Goal: Transaction & Acquisition: Purchase product/service

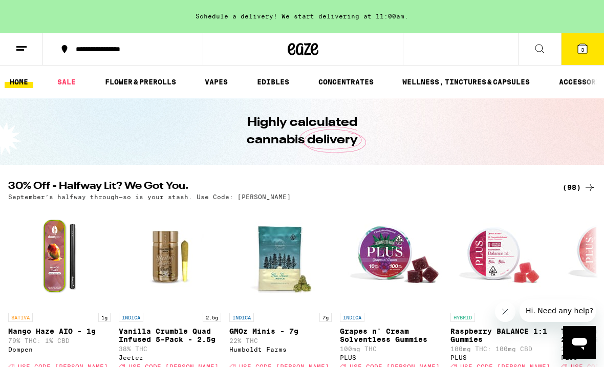
click at [66, 83] on link "SALE" at bounding box center [66, 82] width 29 height 12
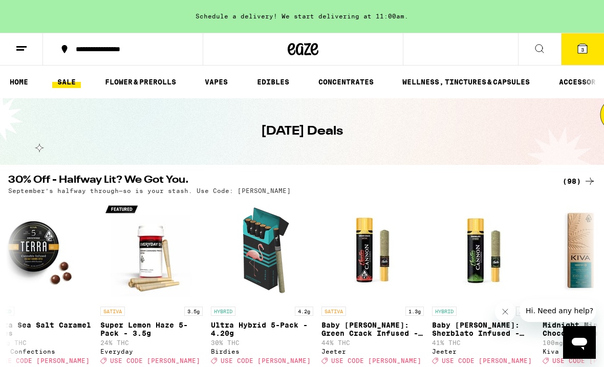
click at [534, 44] on icon at bounding box center [539, 48] width 12 height 12
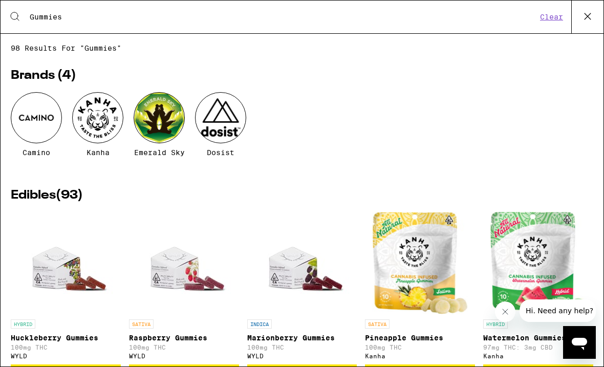
type input "Gummies"
click at [585, 14] on icon at bounding box center [587, 16] width 15 height 15
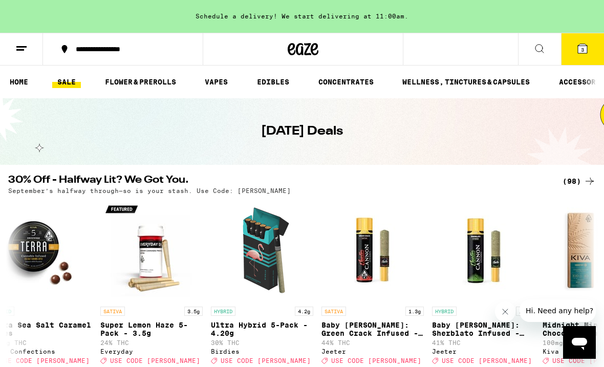
click at [581, 54] on icon at bounding box center [582, 48] width 12 height 12
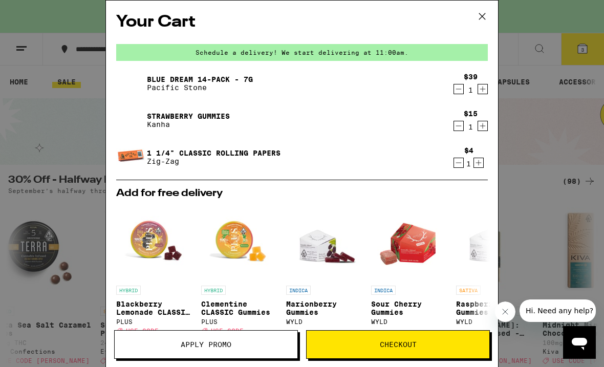
click at [454, 164] on icon "Decrement" at bounding box center [458, 163] width 9 height 12
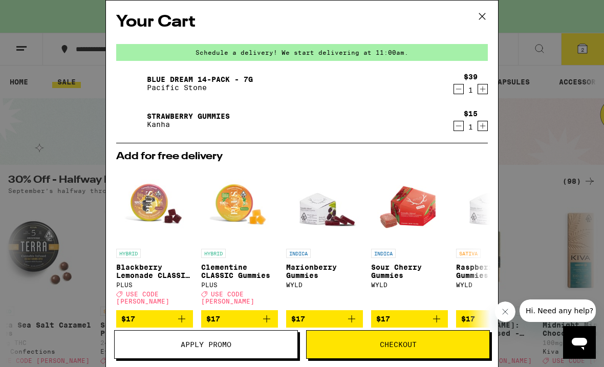
click at [454, 88] on icon "Decrement" at bounding box center [458, 89] width 9 height 12
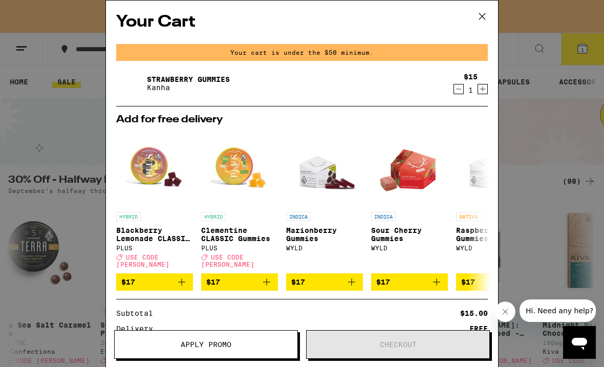
click at [483, 14] on icon at bounding box center [481, 16] width 15 height 15
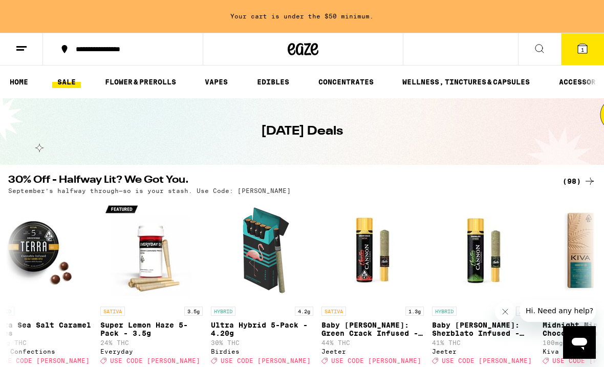
click at [281, 73] on ul "HOME SALE FLOWER & PREROLLS VAPES EDIBLES CONCENTRATES WELLNESS, TINCTURES & CA…" at bounding box center [302, 81] width 604 height 33
click at [274, 84] on link "EDIBLES" at bounding box center [273, 82] width 42 height 12
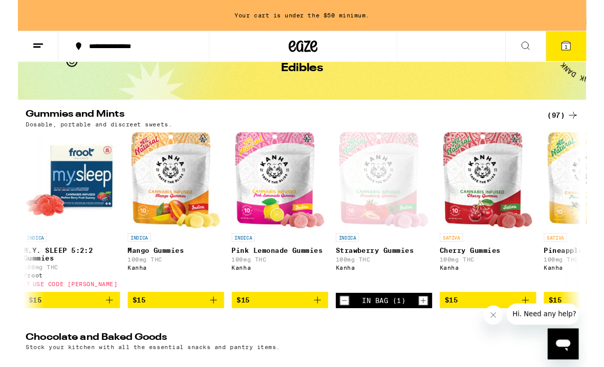
scroll to position [0, 2211]
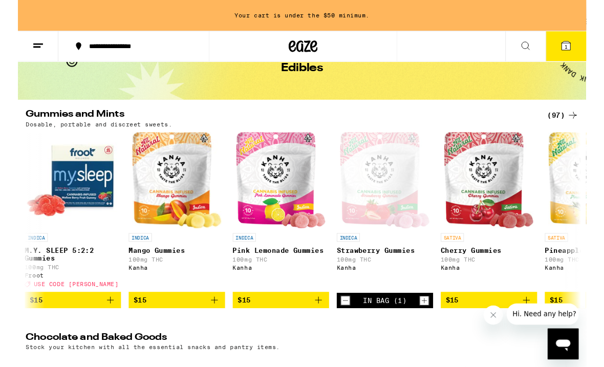
click at [322, 325] on icon "Add to bag" at bounding box center [319, 319] width 12 height 12
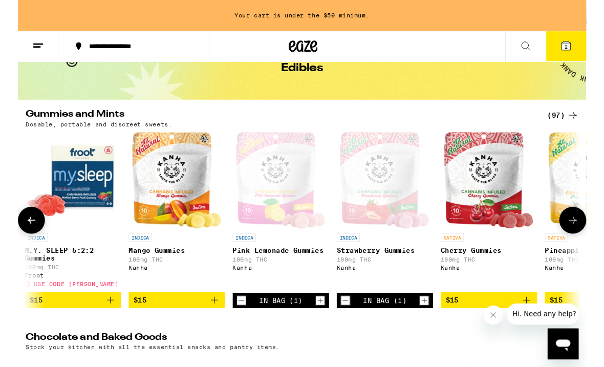
click at [195, 325] on span "$15" at bounding box center [169, 319] width 92 height 12
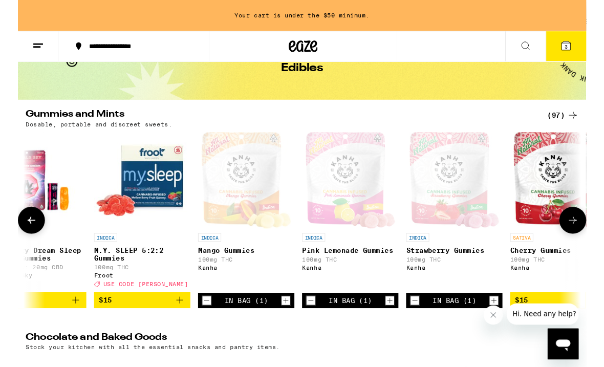
scroll to position [0, 2138]
click at [286, 325] on icon "Increment" at bounding box center [283, 319] width 9 height 12
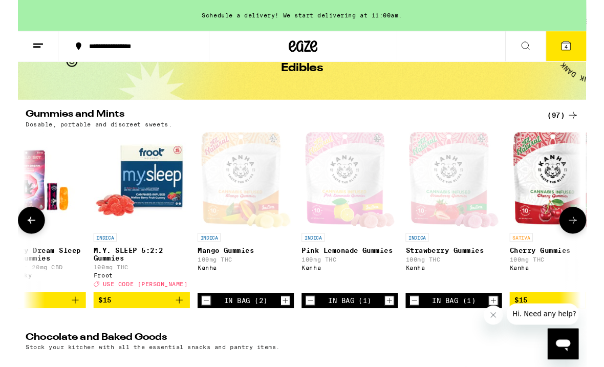
click at [194, 327] on div "In Bag (2)" at bounding box center [242, 319] width 102 height 16
click at [201, 325] on icon "Decrement" at bounding box center [199, 319] width 9 height 12
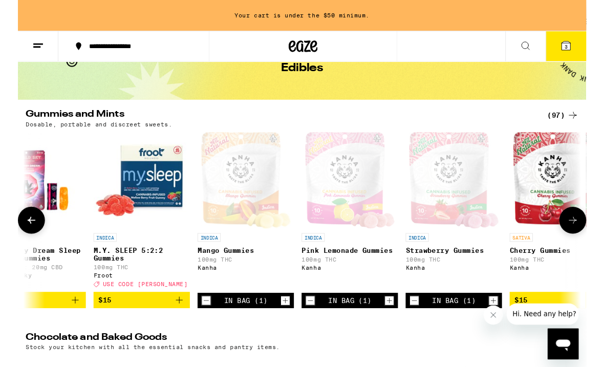
click at [199, 325] on icon "Decrement" at bounding box center [199, 319] width 9 height 12
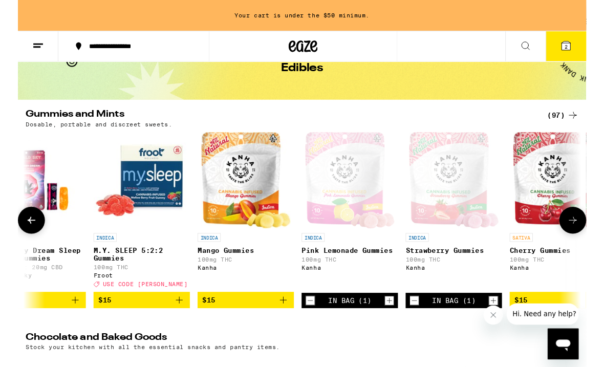
click at [144, 196] on img "Open page for M.Y. SLEEP 5:2:2 Gummies from Froot" at bounding box center [131, 191] width 102 height 102
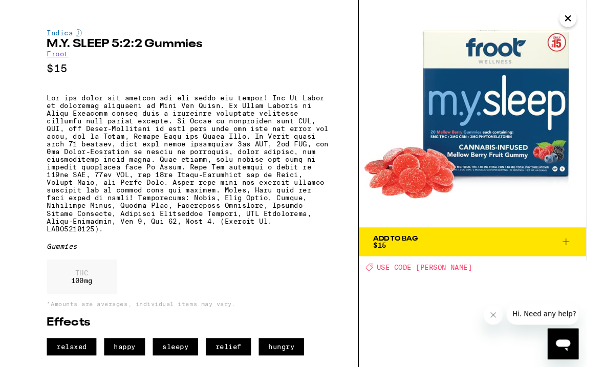
click at [417, 260] on div "Add To Bag $15" at bounding box center [400, 257] width 47 height 14
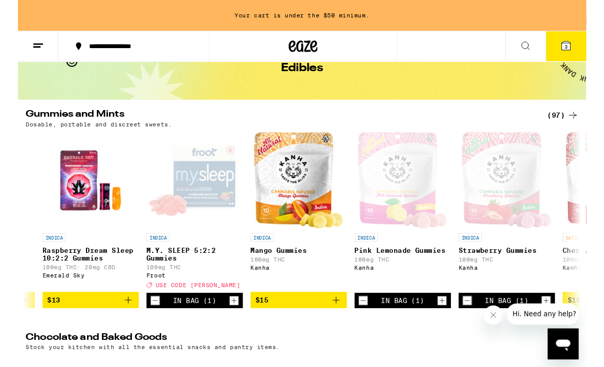
scroll to position [0, 2070]
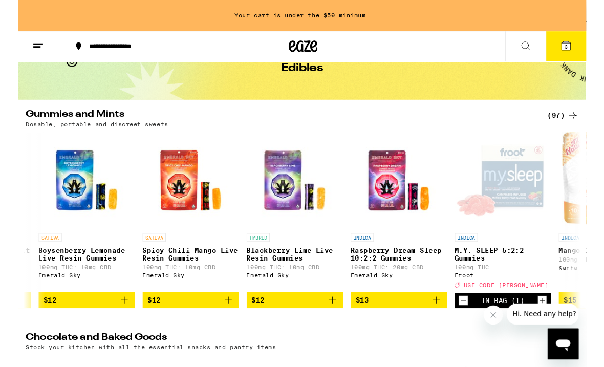
click at [481, 129] on div "Dosable, portable and discreet sweets." at bounding box center [301, 131] width 587 height 7
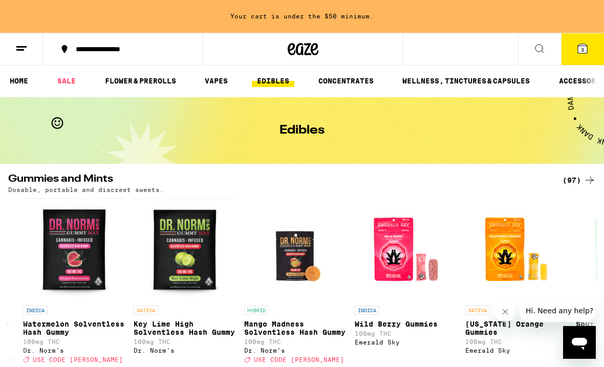
scroll to position [0, 0]
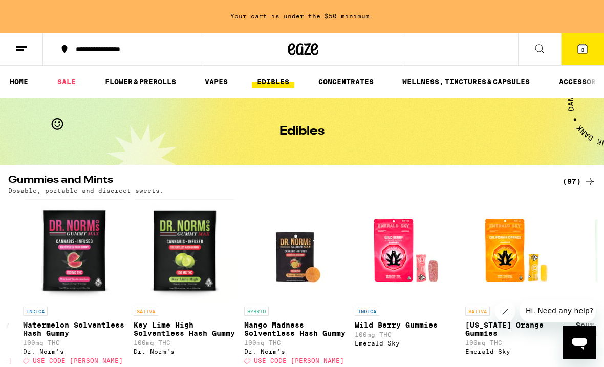
click at [146, 77] on link "FLOWER & PREROLLS" at bounding box center [140, 82] width 81 height 12
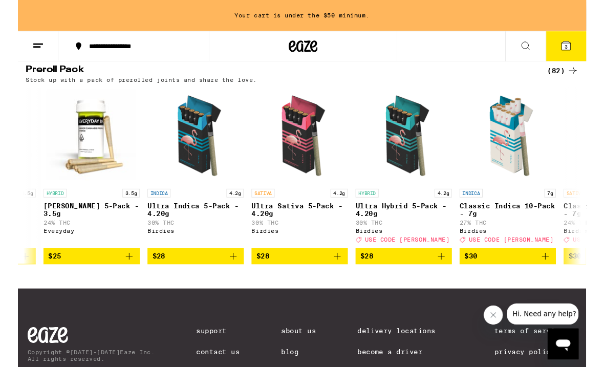
scroll to position [0, 1310]
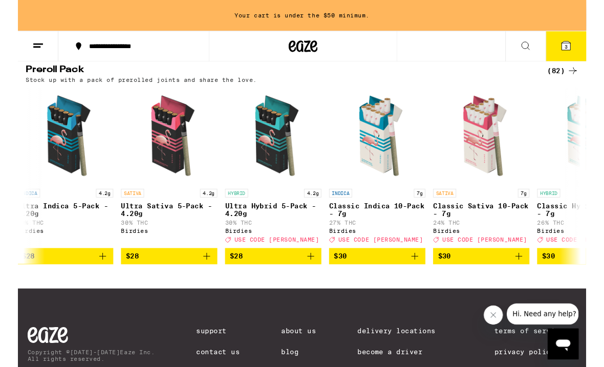
click at [358, 88] on div "Stock up with a pack of prerolled joints and share the love." at bounding box center [301, 84] width 587 height 7
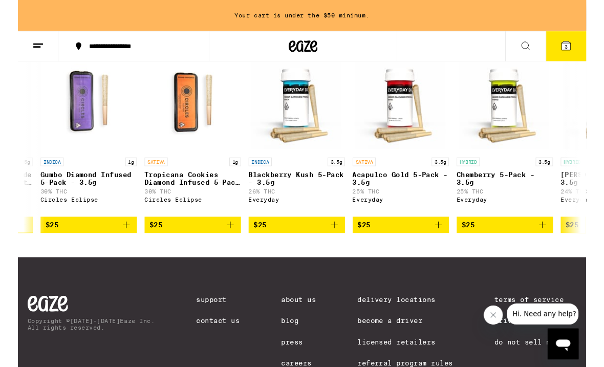
scroll to position [0, 764]
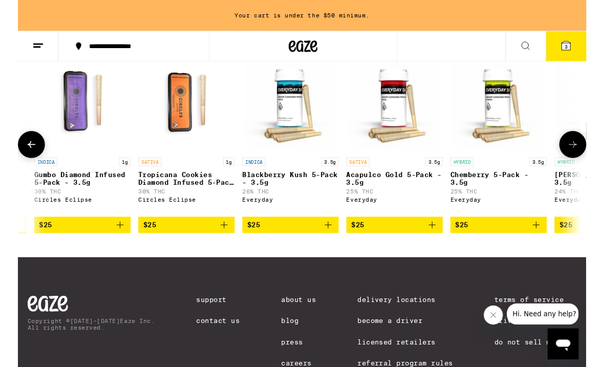
click at [73, 198] on p "Gumbo Diamond Infused 5-Pack - 3.5g" at bounding box center [68, 190] width 102 height 16
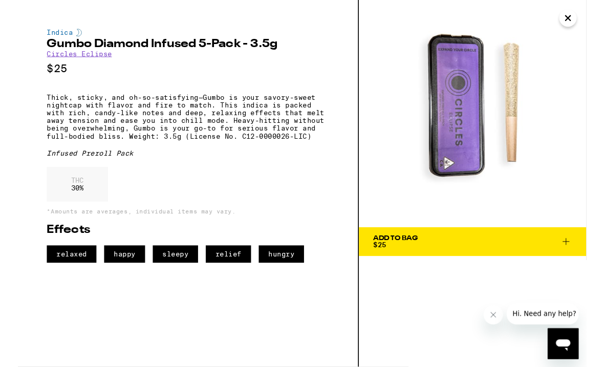
scroll to position [834, 0]
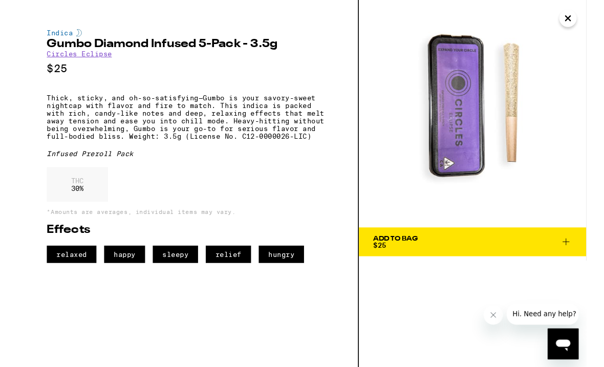
click at [327, 64] on div "Indica Gumbo Diamond Infused 5-Pack - 3.5g Circles Eclipse $25 Thick, sticky, a…" at bounding box center [181, 155] width 300 height 249
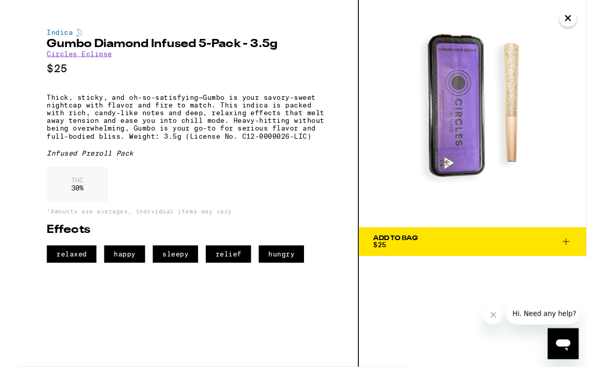
click at [424, 255] on div "Add To Bag" at bounding box center [400, 253] width 47 height 7
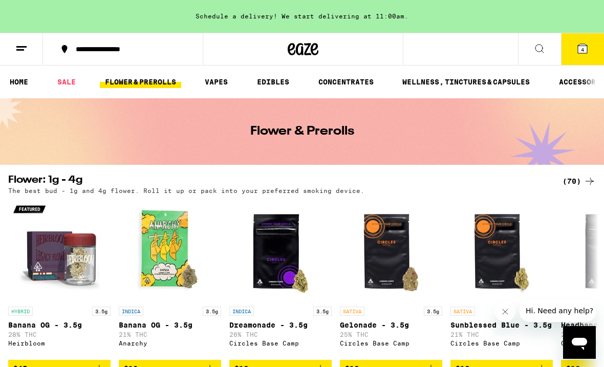
click at [585, 42] on icon at bounding box center [582, 48] width 12 height 12
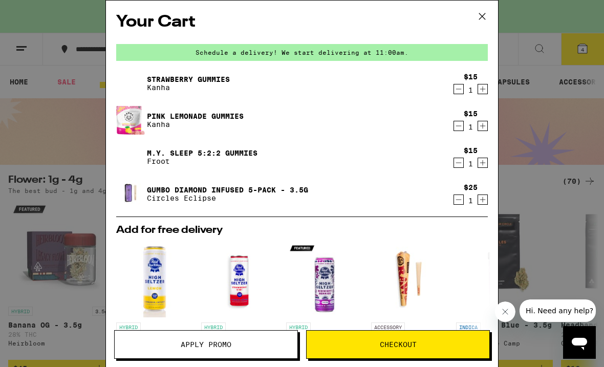
click at [550, 31] on div "Your Cart Schedule a delivery! We start delivering at 11:00am. Strawberry Gummi…" at bounding box center [302, 183] width 604 height 367
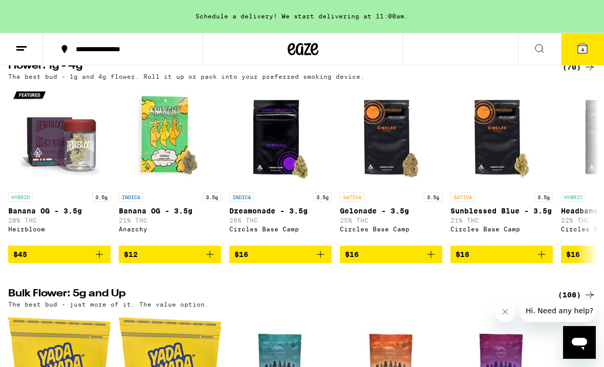
scroll to position [61, 0]
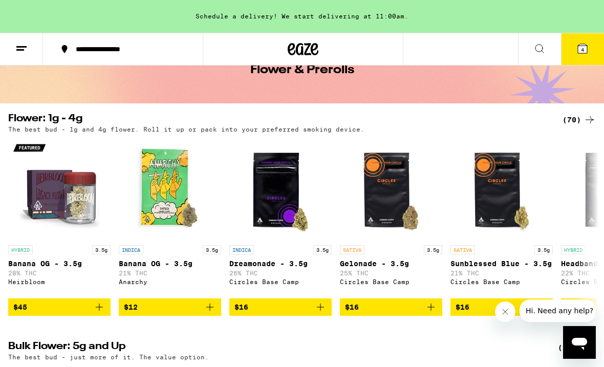
click at [581, 46] on icon at bounding box center [582, 48] width 9 height 9
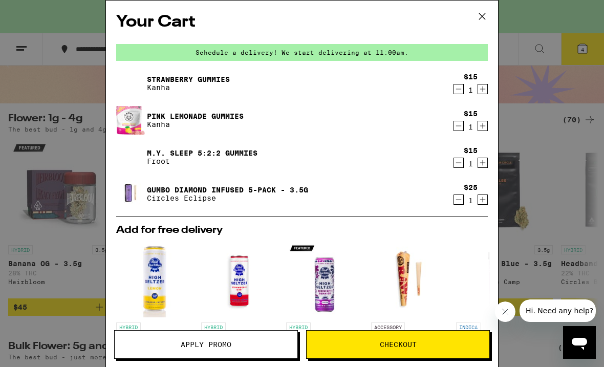
click at [217, 336] on button "Apply Promo" at bounding box center [206, 344] width 184 height 29
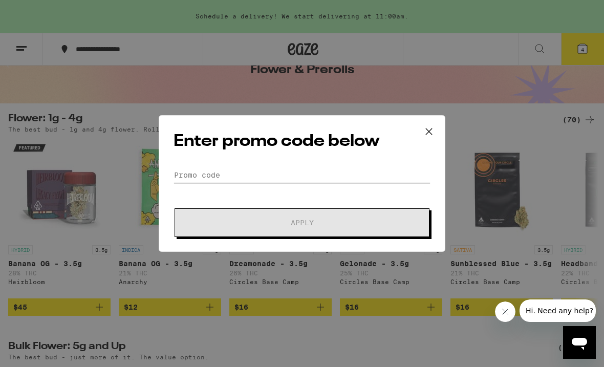
click at [229, 183] on input "Promo Code" at bounding box center [301, 174] width 257 height 15
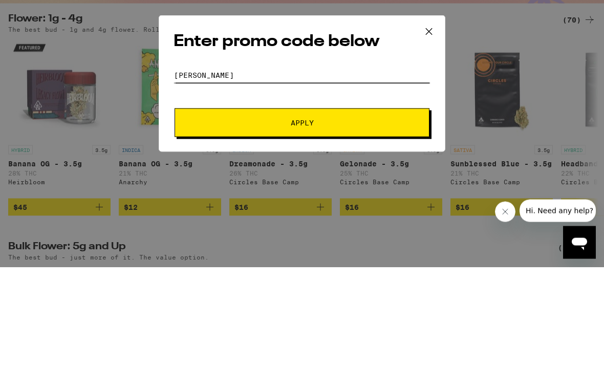
type input "[PERSON_NAME]"
click at [313, 208] on button "Apply" at bounding box center [301, 222] width 255 height 29
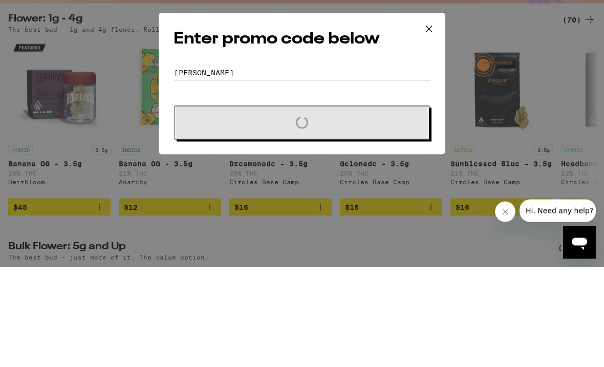
scroll to position [162, 0]
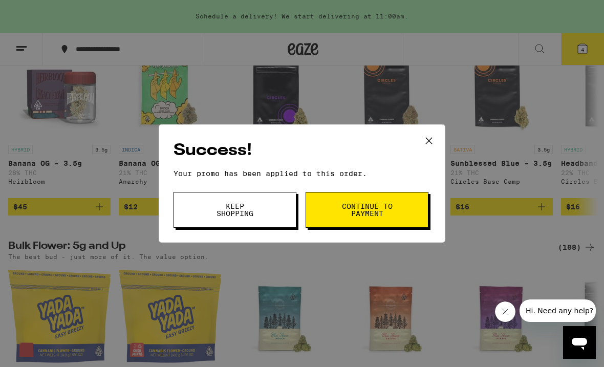
click at [374, 204] on span "Continue to payment" at bounding box center [367, 210] width 52 height 14
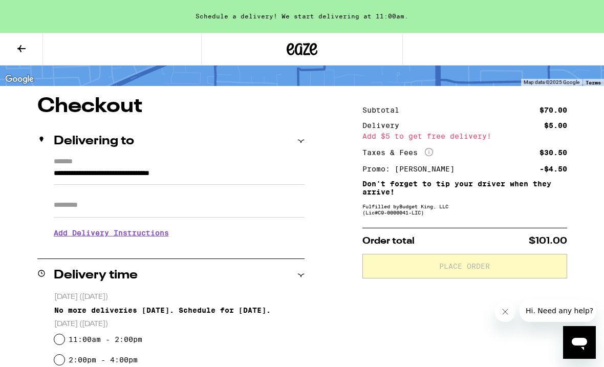
scroll to position [60, 0]
